Goal: Information Seeking & Learning: Understand process/instructions

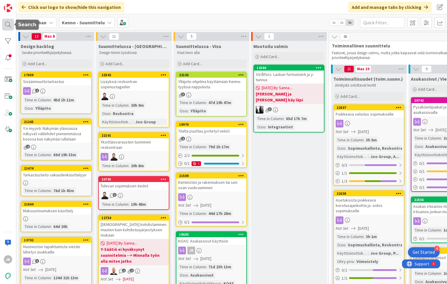
click at [8, 23] on div at bounding box center [8, 25] width 12 height 12
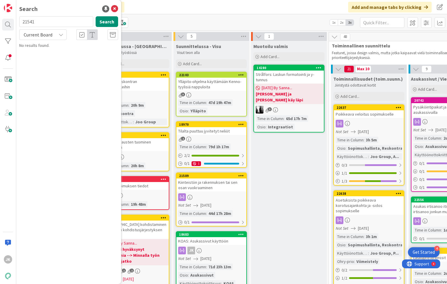
type input "21541"
click at [56, 32] on div "Current Board" at bounding box center [42, 34] width 47 height 11
click at [52, 57] on span "All Boards" at bounding box center [54, 59] width 62 height 9
click at [100, 19] on button "Search" at bounding box center [107, 21] width 23 height 11
click at [78, 54] on span "Asetuksista poikkeava eräpäivä sopimukselle" at bounding box center [63, 55] width 71 height 12
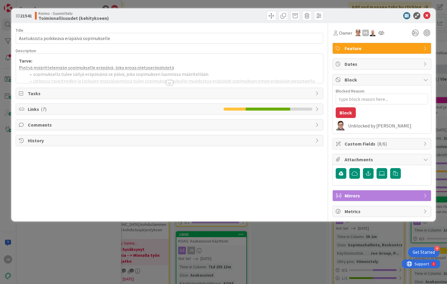
click at [169, 83] on div at bounding box center [169, 82] width 7 height 5
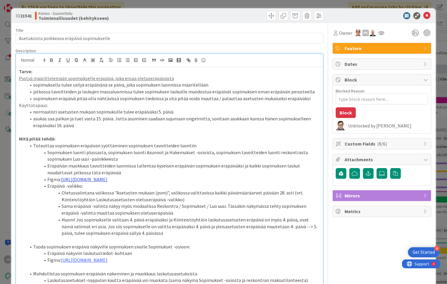
click at [107, 179] on link "[URL][DOMAIN_NAME]" at bounding box center [84, 179] width 46 height 6
click at [158, 203] on link "[URL][DOMAIN_NAME]" at bounding box center [163, 204] width 41 height 8
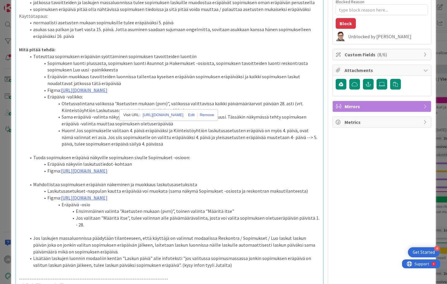
scroll to position [92, 0]
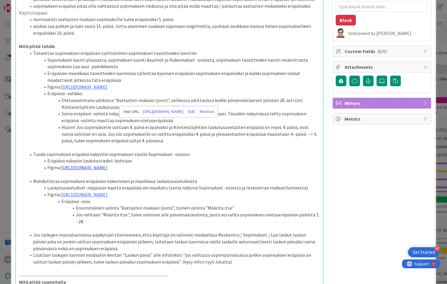
click at [87, 170] on link "[URL][DOMAIN_NAME]" at bounding box center [84, 167] width 46 height 6
click at [160, 207] on link "[URL][DOMAIN_NAME]" at bounding box center [158, 206] width 41 height 8
click at [66, 197] on link "[URL][DOMAIN_NAME]" at bounding box center [84, 194] width 46 height 6
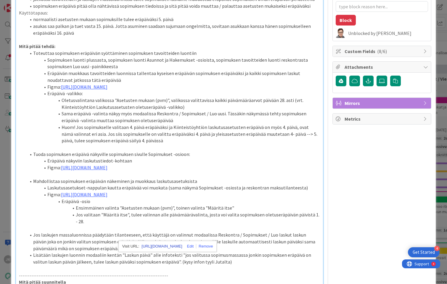
click at [151, 247] on link "[URL][DOMAIN_NAME]" at bounding box center [162, 246] width 41 height 8
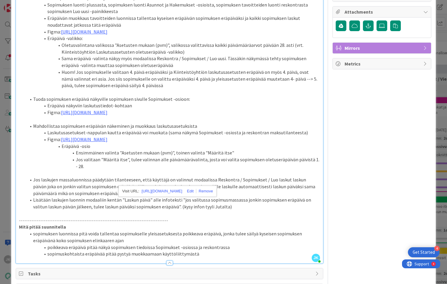
scroll to position [150, 0]
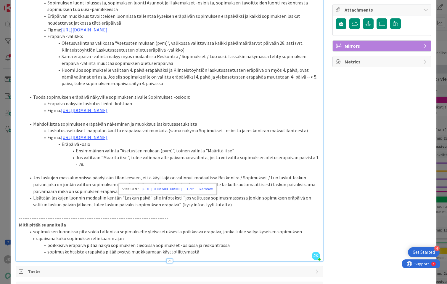
click at [80, 167] on li "Jos valitaan "Määritä itse", tulee valinnan alle päivämäärävalinta, josta voi v…" at bounding box center [173, 160] width 294 height 13
click at [96, 140] on link "[URL][DOMAIN_NAME]" at bounding box center [84, 137] width 46 height 6
click at [181, 190] on link "[URL][DOMAIN_NAME]" at bounding box center [162, 189] width 41 height 8
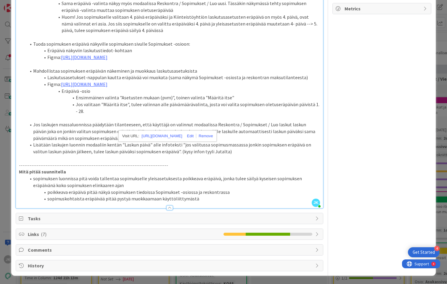
scroll to position [219, 0]
click at [84, 114] on li "Jos valitaan "Määritä itse", tulee valinnan alle päivämäärävalinta, josta voi v…" at bounding box center [173, 107] width 294 height 13
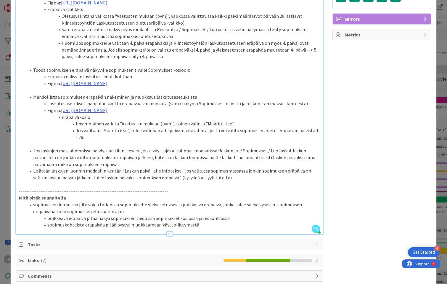
scroll to position [178, 0]
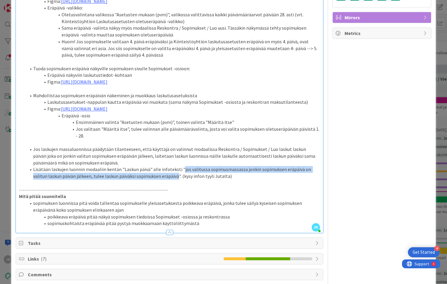
drag, startPoint x: 162, startPoint y: 217, endPoint x: 180, endPoint y: 210, distance: 19.5
click at [180, 179] on li "Lisätään laskujen luonnin modaaliin kentän "Laskun päivä" alle infoteksti "jos …" at bounding box center [173, 172] width 294 height 13
copy li "jos valitussa sopimusmassassa jonkin sopimuksen eräpäivä on valitun laskun päiv…"
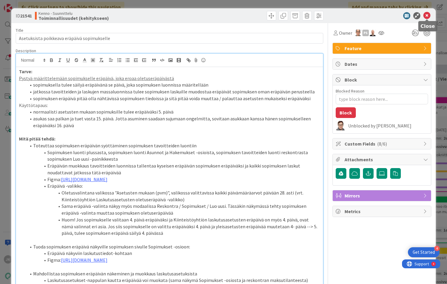
click at [428, 16] on icon at bounding box center [426, 15] width 7 height 7
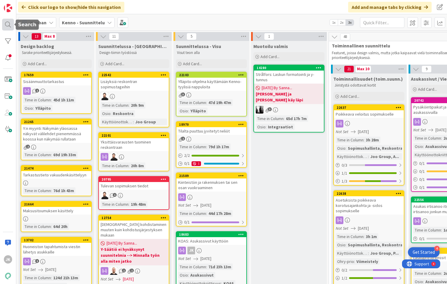
click at [8, 25] on div at bounding box center [8, 25] width 12 height 12
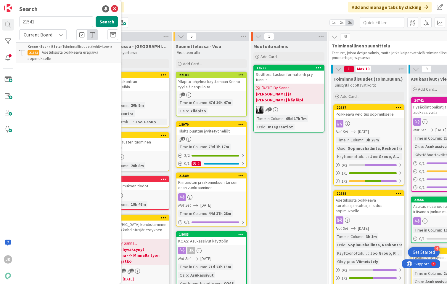
click at [61, 55] on p "Asetuksista poikkeava eräpäivä sopimukselle" at bounding box center [73, 55] width 91 height 12
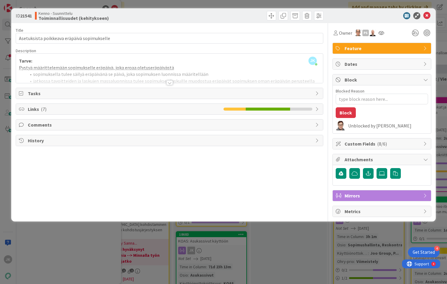
click at [170, 83] on div at bounding box center [169, 82] width 7 height 5
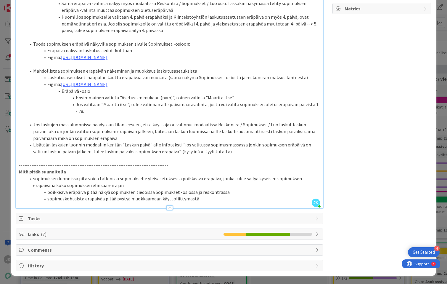
scroll to position [228, 0]
click at [221, 155] on li "Lisätään laskujen luonnin modaaliin kentän "Laskun päivä" alle infoteksti "jos …" at bounding box center [173, 147] width 294 height 13
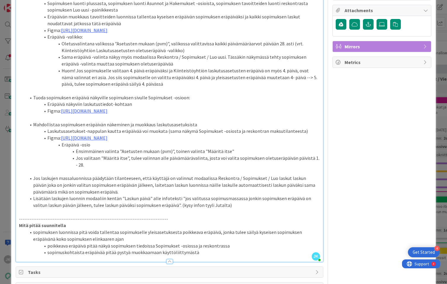
scroll to position [243, 0]
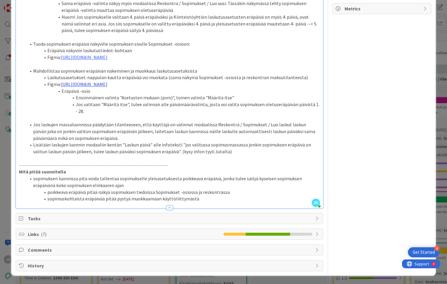
click at [107, 81] on link "[URL][DOMAIN_NAME]" at bounding box center [84, 84] width 46 height 6
click at [167, 132] on link "[URL][DOMAIN_NAME]" at bounding box center [162, 136] width 41 height 8
click at [75, 133] on li "Jos laskujen massaluonnissa päädytään tilanteeseen, että käyttäjä on valinnut m…" at bounding box center [173, 131] width 294 height 20
click at [88, 110] on li "Jos valitaan "Määritä itse", tulee valinnan alle päivämäärävalinta, josta voi v…" at bounding box center [173, 107] width 294 height 13
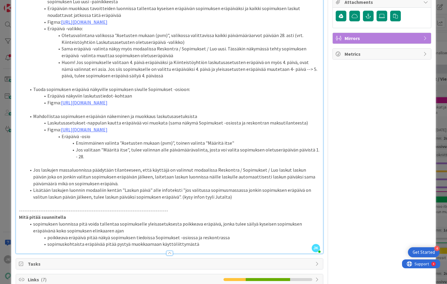
scroll to position [158, 0]
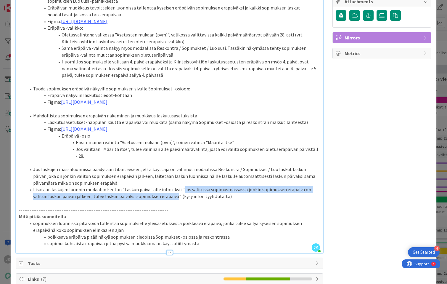
drag, startPoint x: 179, startPoint y: 230, endPoint x: 176, endPoint y: 235, distance: 6.2
click at [176, 199] on li "Lisätään laskujen luonnin modaaliin kentän "Laskun päivä" alle infoteksti "jos …" at bounding box center [173, 192] width 294 height 13
copy li "jos valitussa sopimusmassassa jonkin sopimuksen eräpäivä on valitun laskun päiv…"
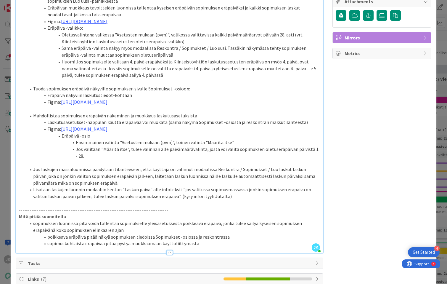
click at [84, 186] on li "Jos laskujen massaluonnissa päädytään tilanteeseen, että käyttäjä on valinnut m…" at bounding box center [173, 176] width 294 height 20
click at [179, 199] on li "Lisätään laskujen luonnin modaaliin kentän "Laskun päivä" alle infoteksti "jos …" at bounding box center [173, 192] width 294 height 13
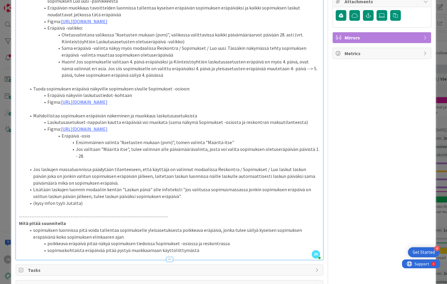
type textarea "x"
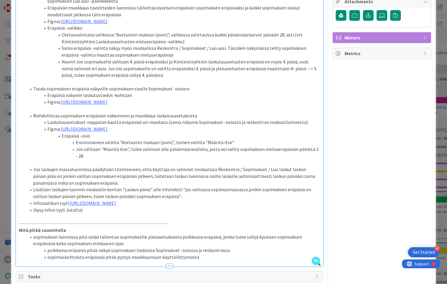
drag, startPoint x: 84, startPoint y: 249, endPoint x: 19, endPoint y: 248, distance: 64.9
click at [19, 213] on ol "Jos laskujen massaluonnissa päädytään tilanteeseen, että käyttäjä on valinnut m…" at bounding box center [169, 189] width 301 height 47
click at [67, 206] on li "Infolaatikon tyyli: [URL][DOMAIN_NAME]" at bounding box center [173, 203] width 294 height 7
click at [60, 213] on p at bounding box center [169, 209] width 301 height 7
click at [86, 206] on link "[URL][DOMAIN_NAME]" at bounding box center [102, 203] width 46 height 6
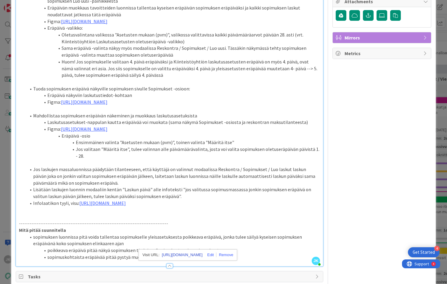
click at [188, 254] on link "[URL][DOMAIN_NAME]" at bounding box center [182, 255] width 41 height 8
type textarea "x"
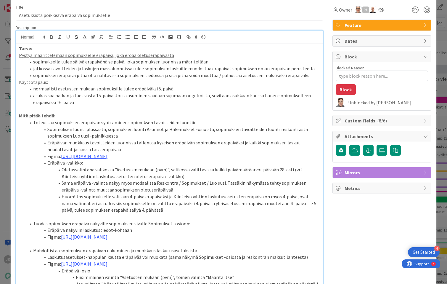
scroll to position [0, 0]
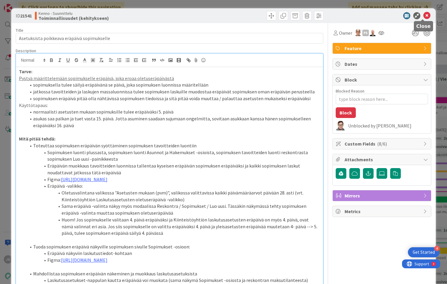
click at [423, 15] on icon at bounding box center [426, 15] width 7 height 7
